Goal: Transaction & Acquisition: Purchase product/service

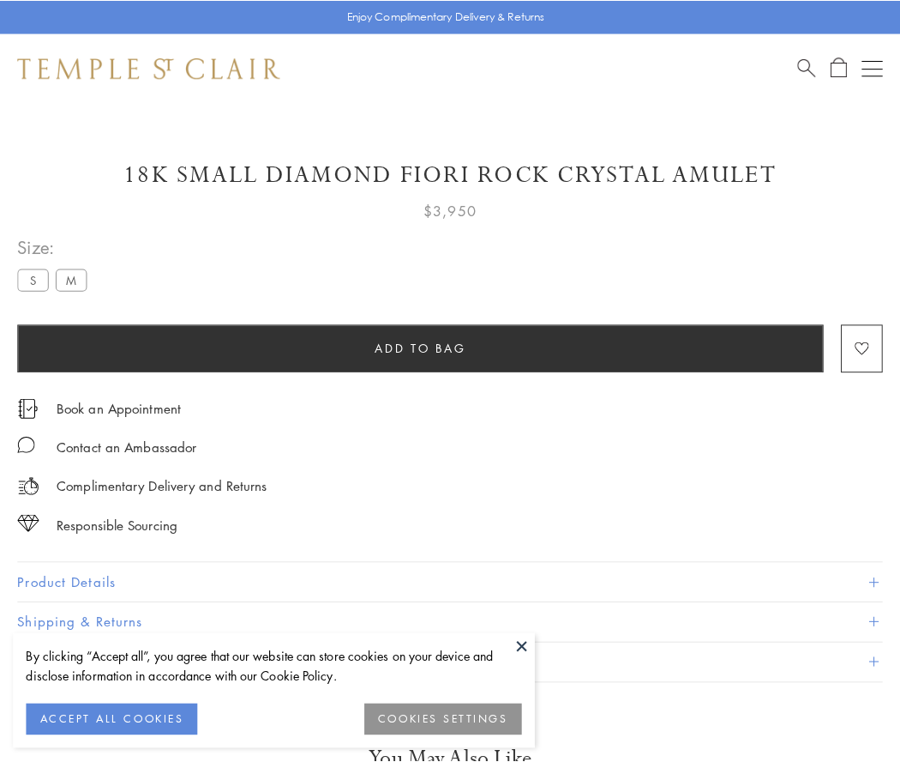
scroll to position [61, 0]
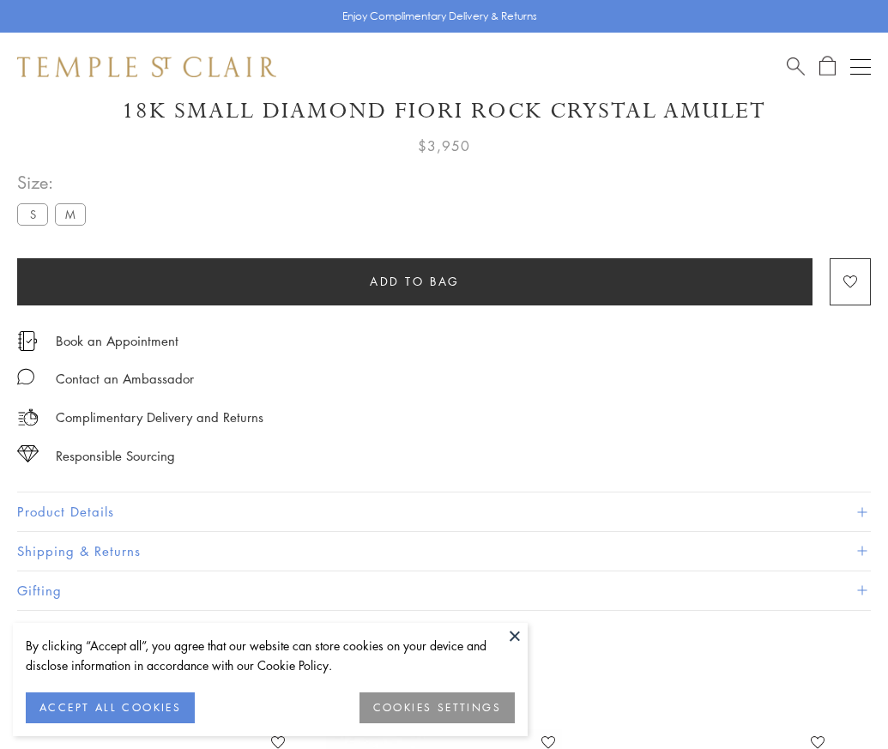
click at [414, 280] on span "Add to bag" at bounding box center [415, 281] width 90 height 19
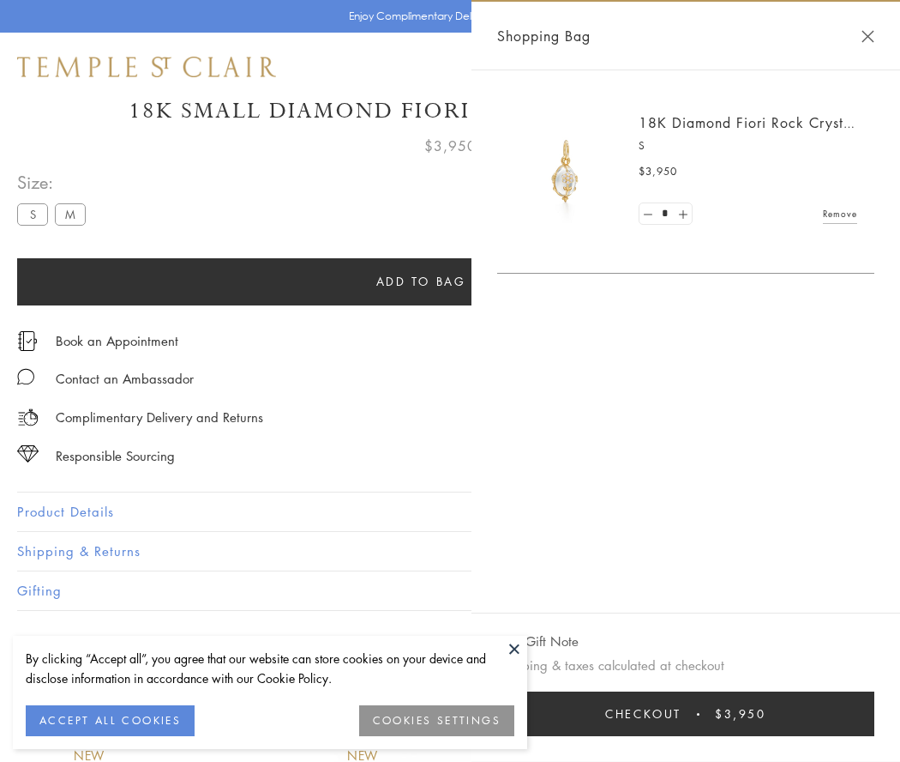
click at [697, 714] on button "Checkout $3,950" at bounding box center [685, 713] width 377 height 45
